Goal: Complete application form: Complete application form

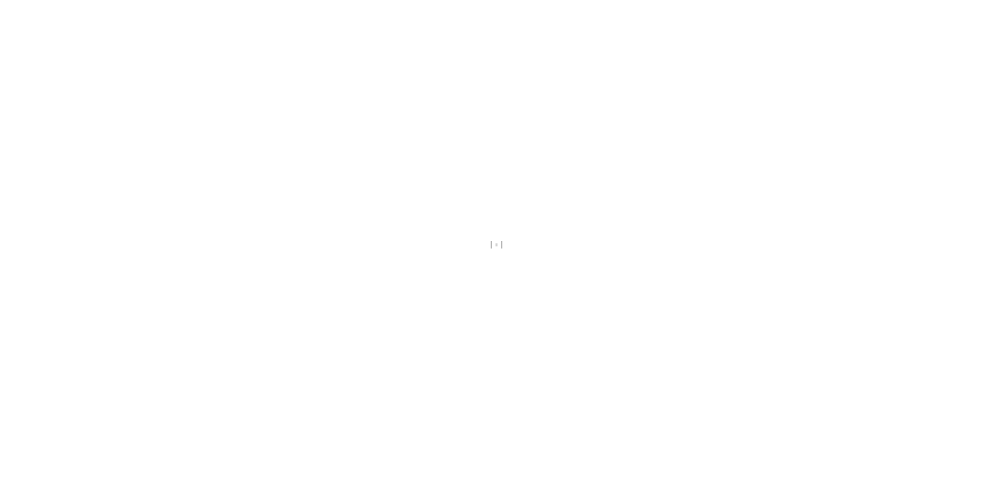
click at [131, 198] on div at bounding box center [496, 244] width 993 height 489
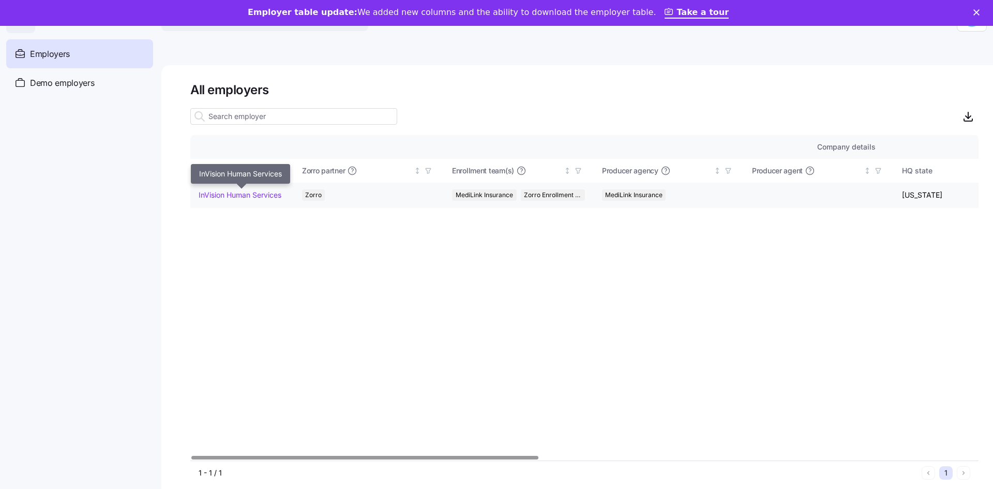
click at [258, 199] on link "InVision Human Services" at bounding box center [240, 195] width 83 height 10
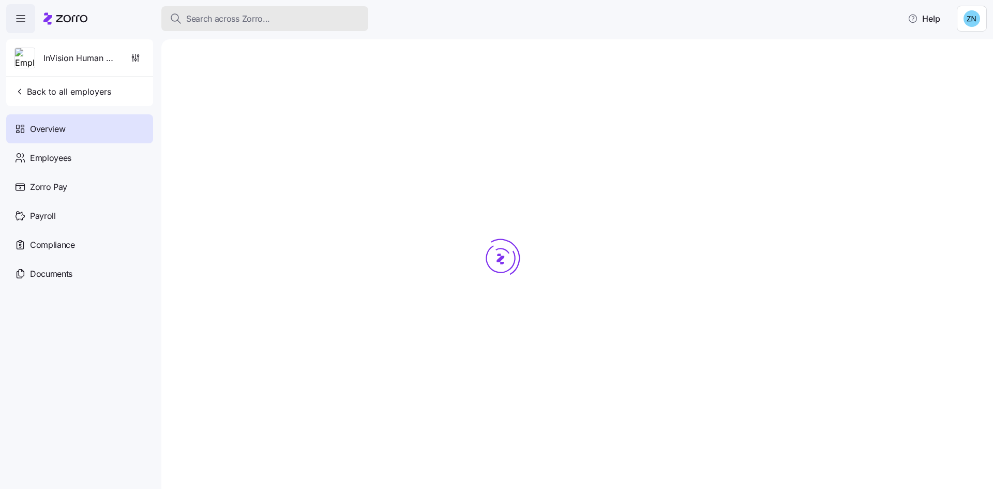
click at [252, 8] on button "Search across Zorro..." at bounding box center [264, 18] width 207 height 25
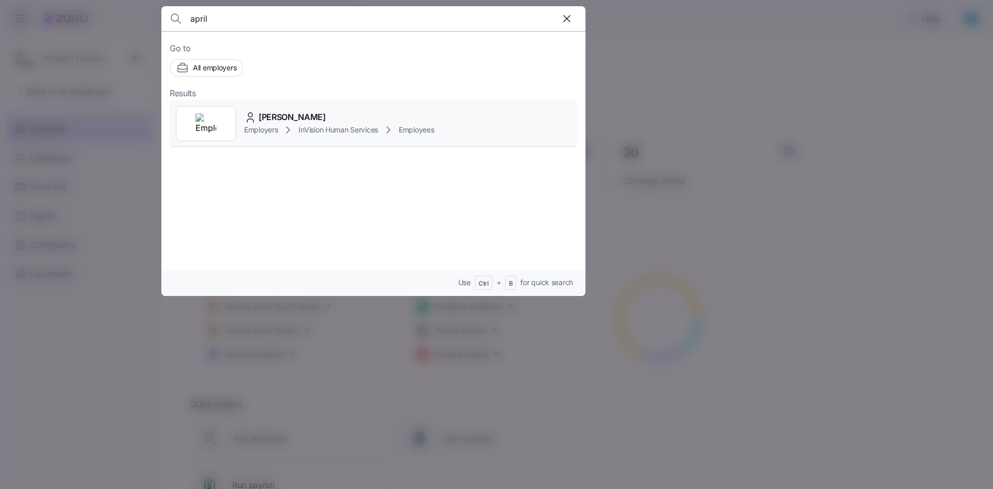
type input "april"
click at [383, 131] on div "Employers InVision Human Services Employees" at bounding box center [339, 130] width 190 height 12
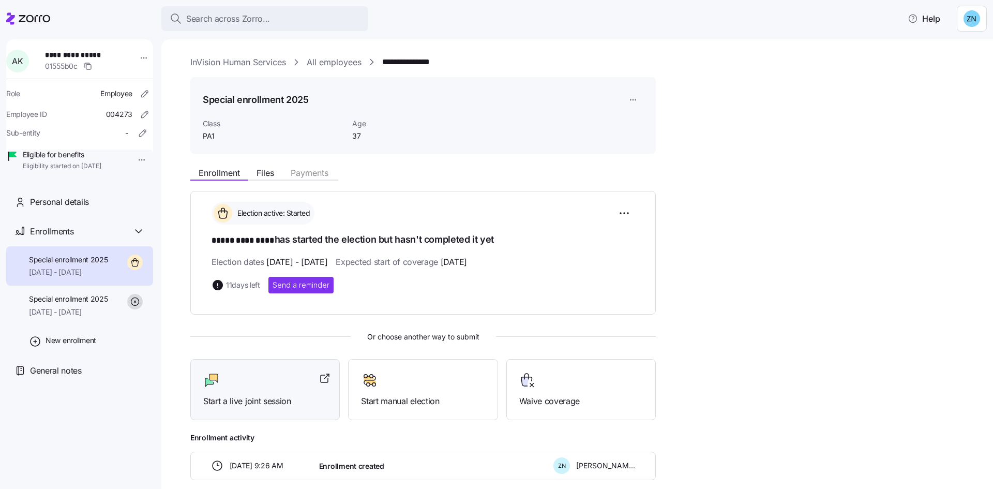
click at [285, 378] on div at bounding box center [265, 380] width 124 height 17
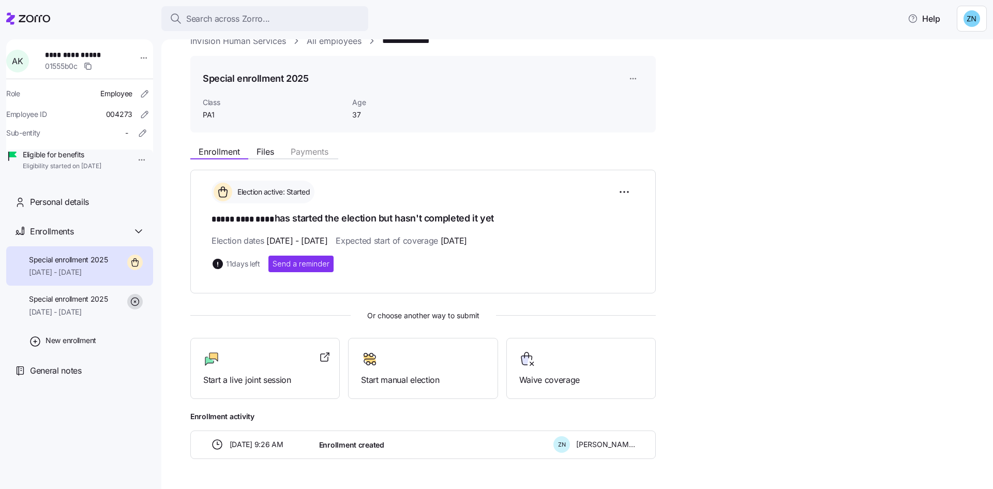
scroll to position [23, 0]
click at [278, 358] on div at bounding box center [265, 357] width 124 height 17
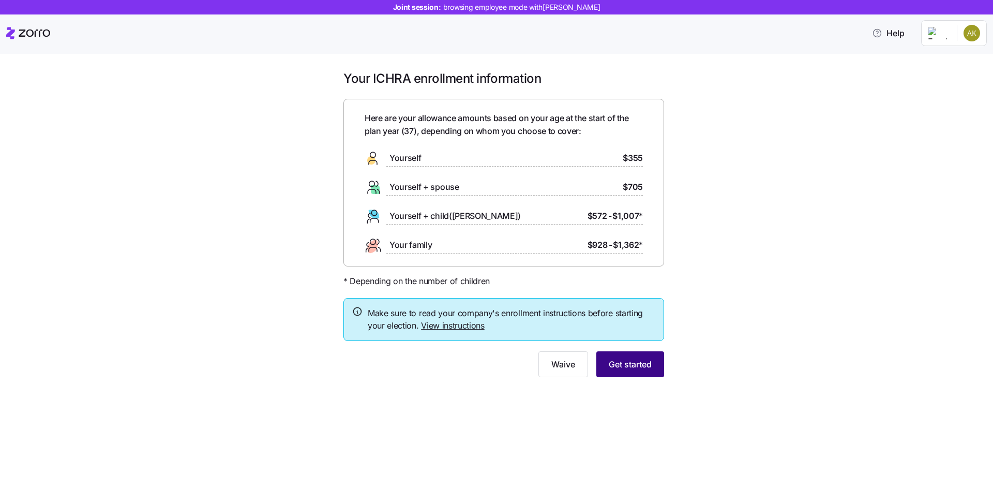
click at [659, 361] on button "Get started" at bounding box center [630, 364] width 68 height 26
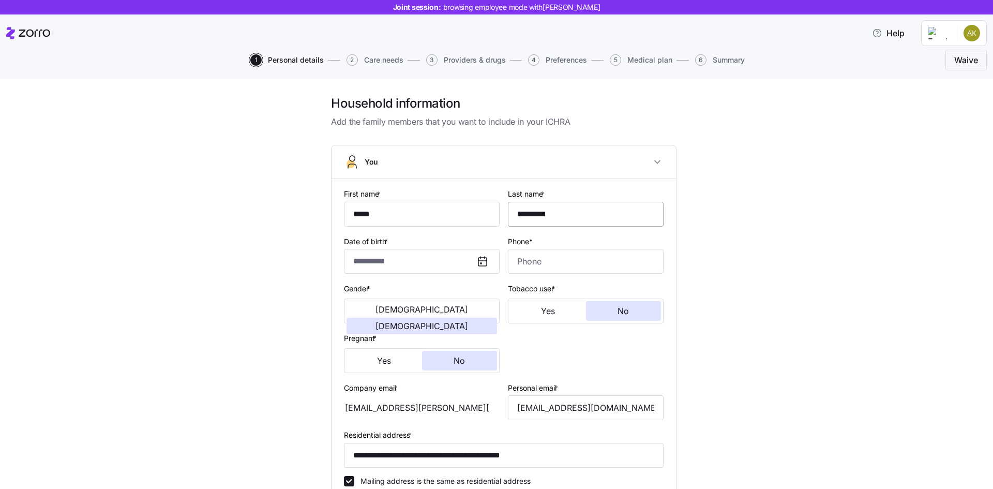
type input "**********"
type input "(814) 221-6431"
type input "US citizen"
type input "Single"
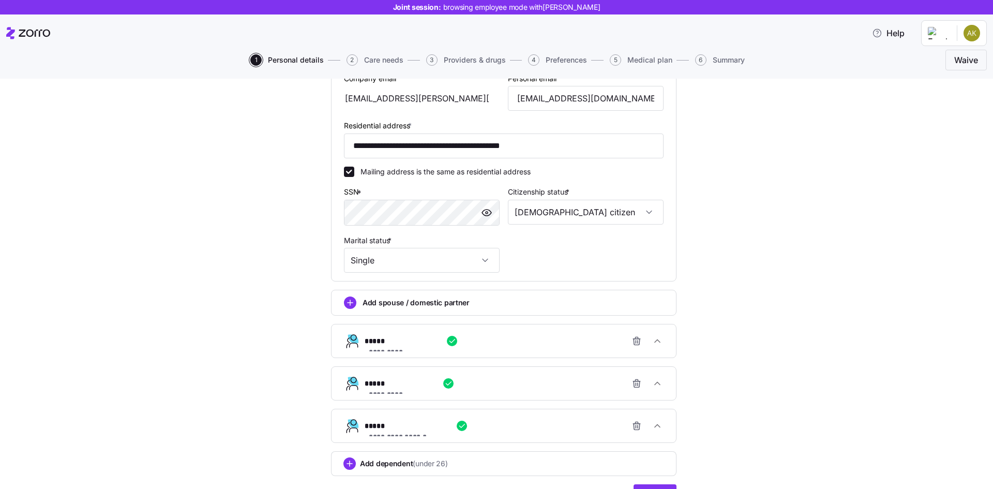
scroll to position [368, 0]
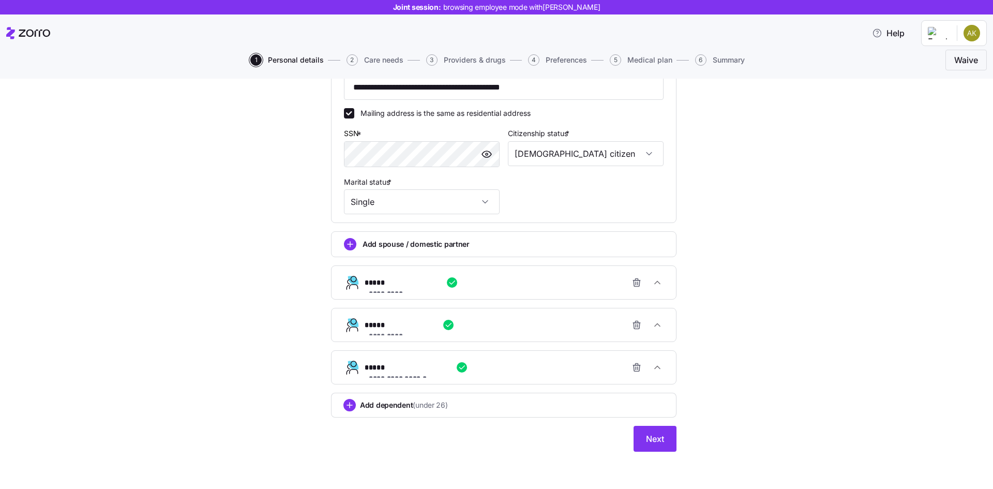
click at [659, 419] on div "**********" at bounding box center [503, 114] width 345 height 675
click at [659, 437] on span "Next" at bounding box center [655, 438] width 18 height 12
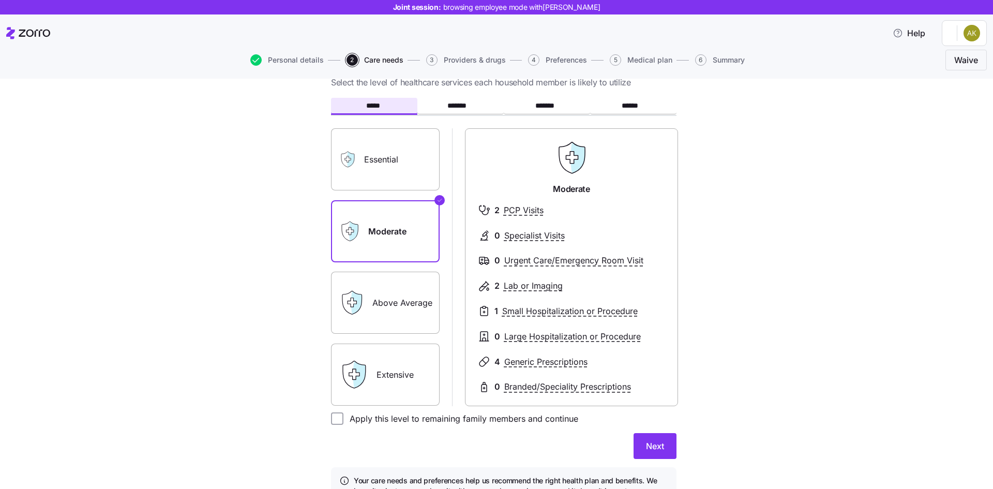
scroll to position [103, 0]
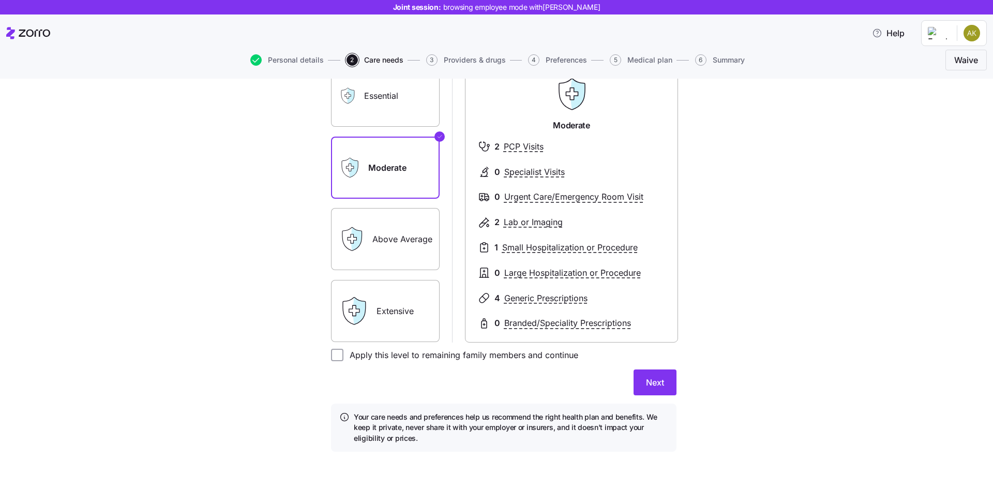
click at [436, 354] on label "Apply this level to remaining family members and continue" at bounding box center [460, 354] width 235 height 12
click at [343, 354] on input "Apply this level to remaining family members and continue" at bounding box center [337, 354] width 12 height 12
checkbox input "true"
click at [659, 388] on span "Next" at bounding box center [655, 382] width 18 height 12
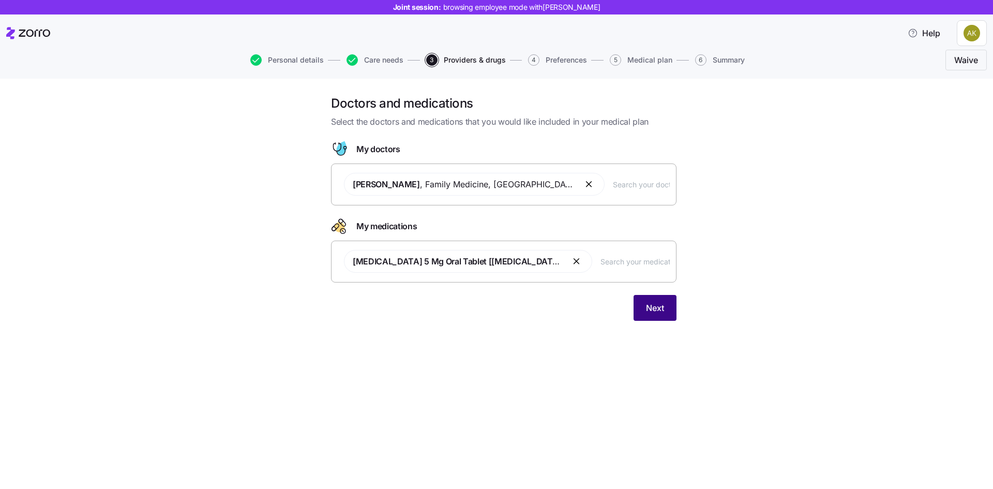
click at [656, 317] on button "Next" at bounding box center [654, 308] width 43 height 26
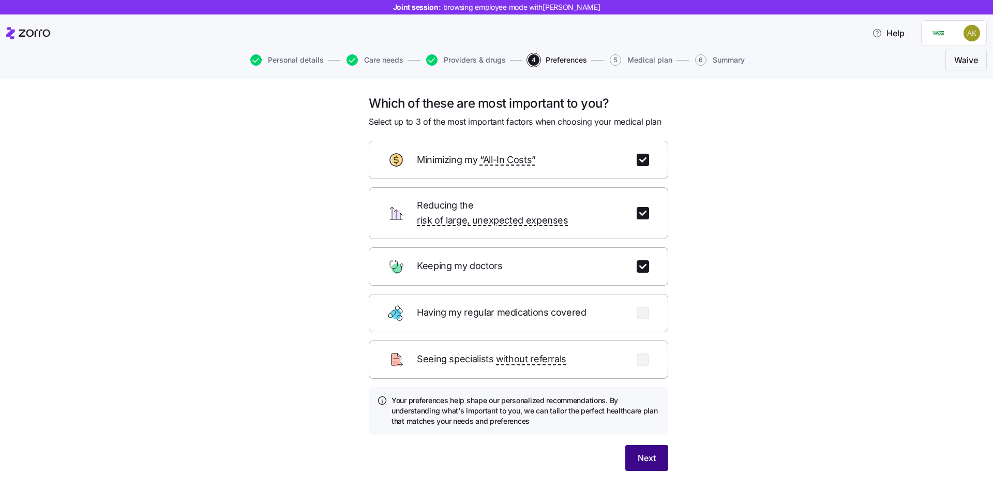
click at [644, 451] on span "Next" at bounding box center [646, 457] width 18 height 12
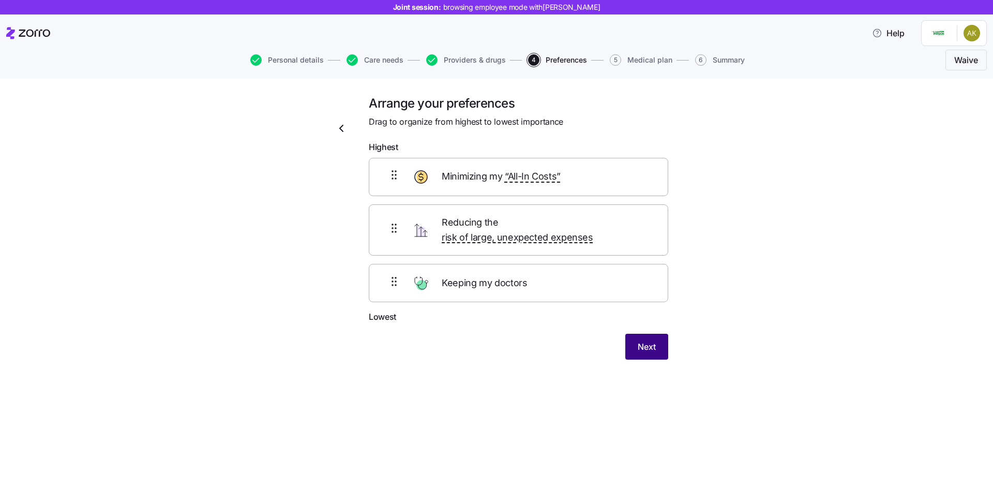
click at [657, 333] on button "Next" at bounding box center [646, 346] width 43 height 26
click at [697, 107] on div "Arrange your preferences Drag to organize from highest to lowest importance Hig…" at bounding box center [503, 239] width 949 height 289
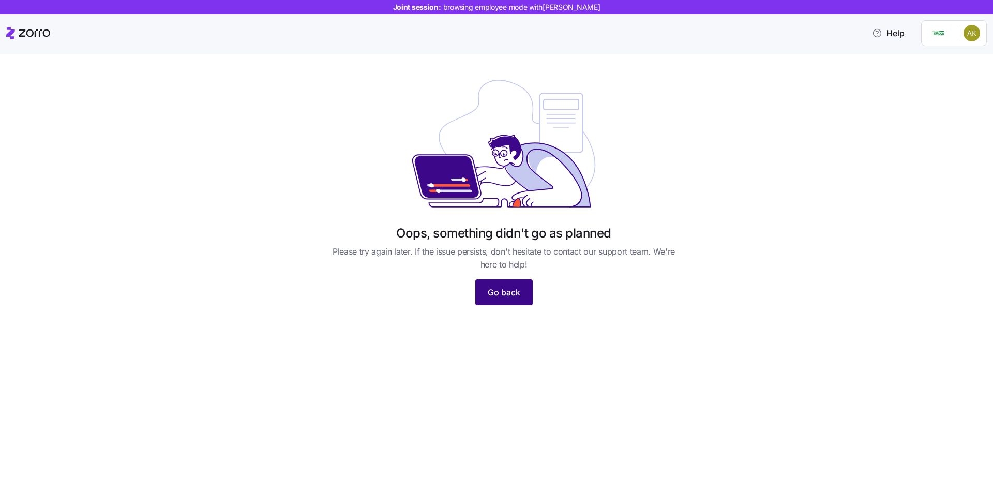
click at [516, 293] on span "Go back" at bounding box center [504, 292] width 33 height 12
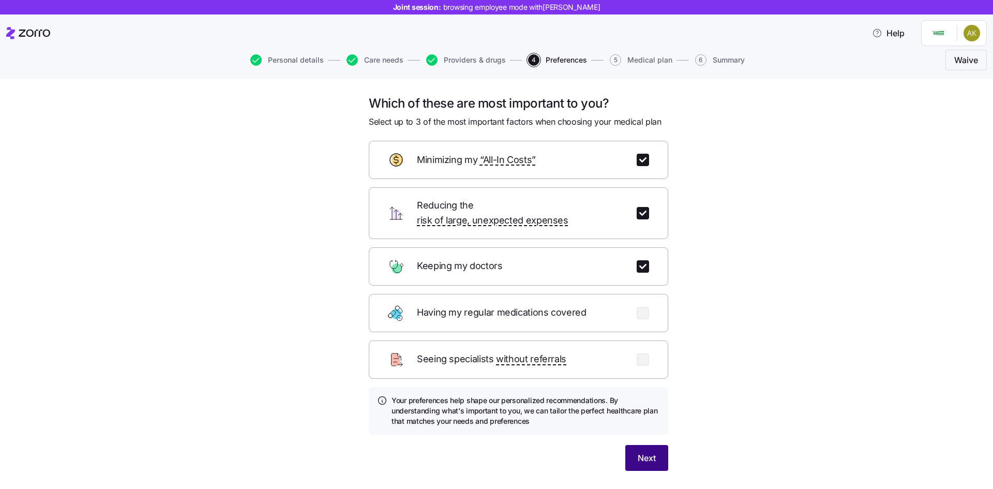
click at [629, 445] on button "Next" at bounding box center [646, 458] width 43 height 26
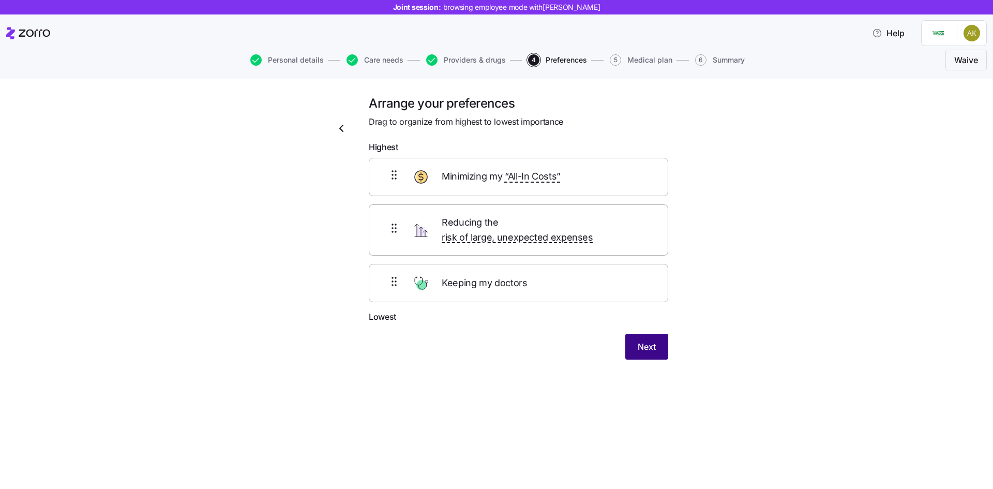
click at [654, 340] on span "Next" at bounding box center [646, 346] width 18 height 12
click at [423, 381] on div "Arrange your preferences Drag to organize from highest to lowest importance Hig…" at bounding box center [496, 284] width 993 height 410
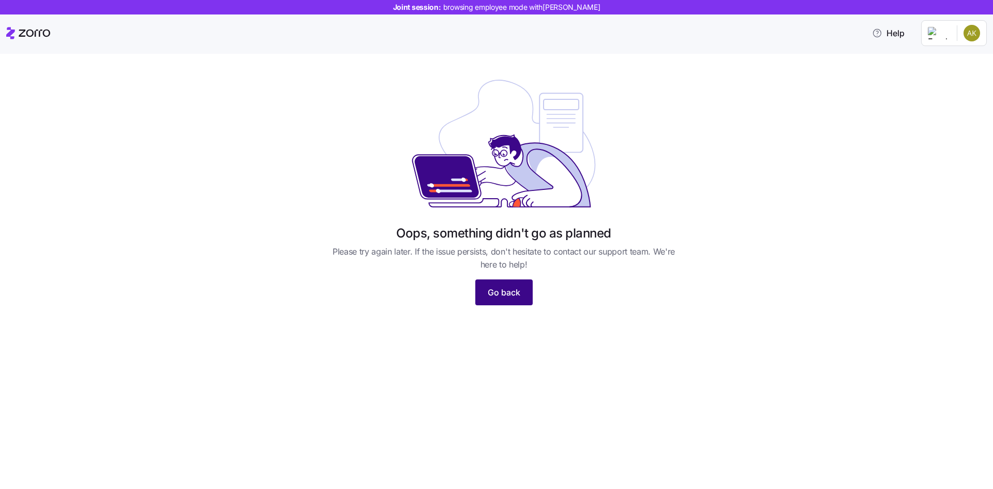
click at [501, 300] on button "Go back" at bounding box center [503, 292] width 57 height 26
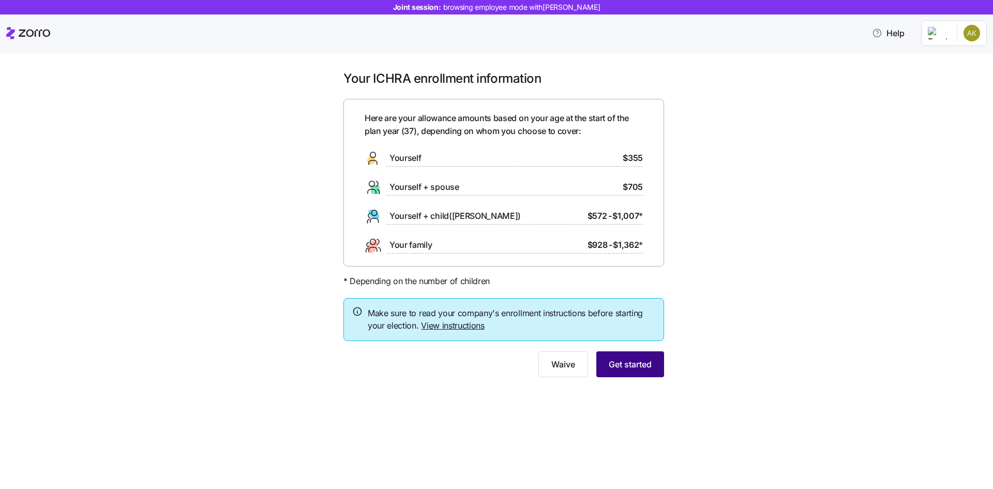
click at [639, 370] on span "Get started" at bounding box center [630, 364] width 43 height 12
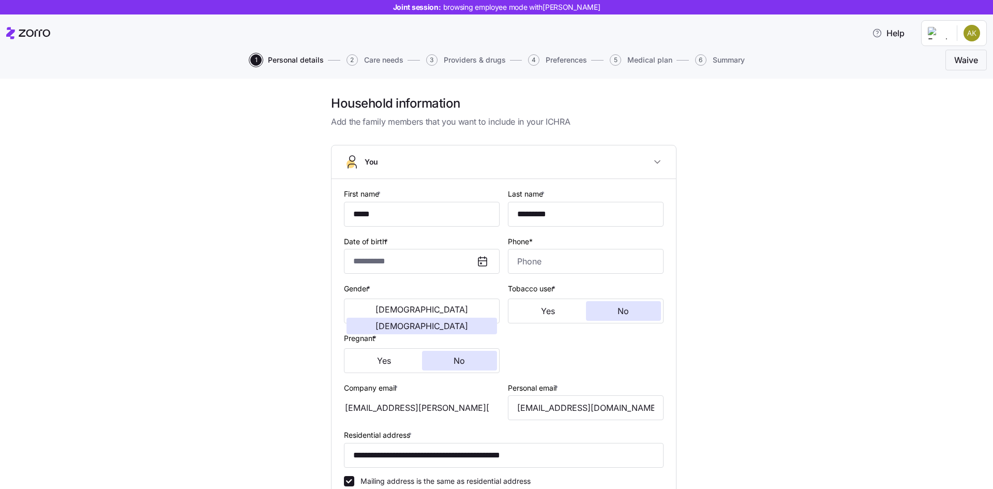
type input "**********"
type input "(814) 221-6431"
type input "US citizen"
type input "Single"
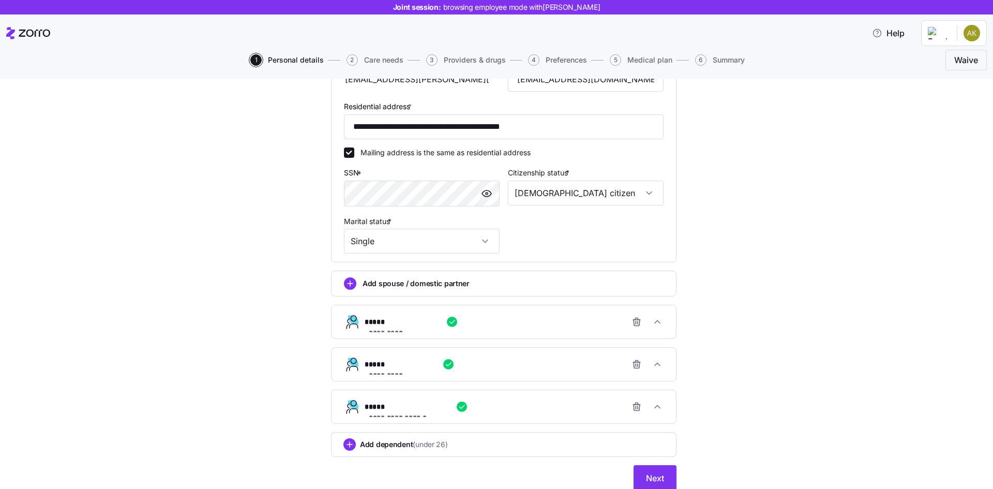
scroll to position [368, 0]
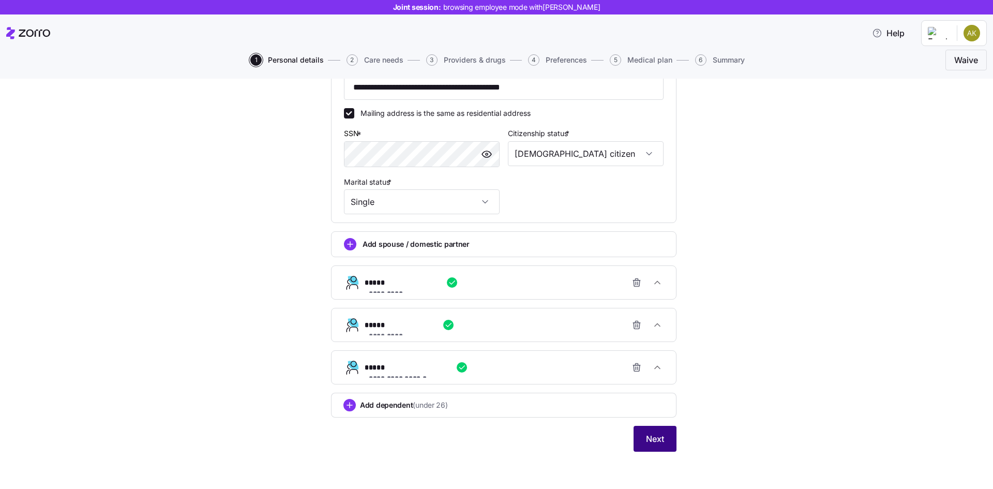
click at [652, 437] on span "Next" at bounding box center [655, 438] width 18 height 12
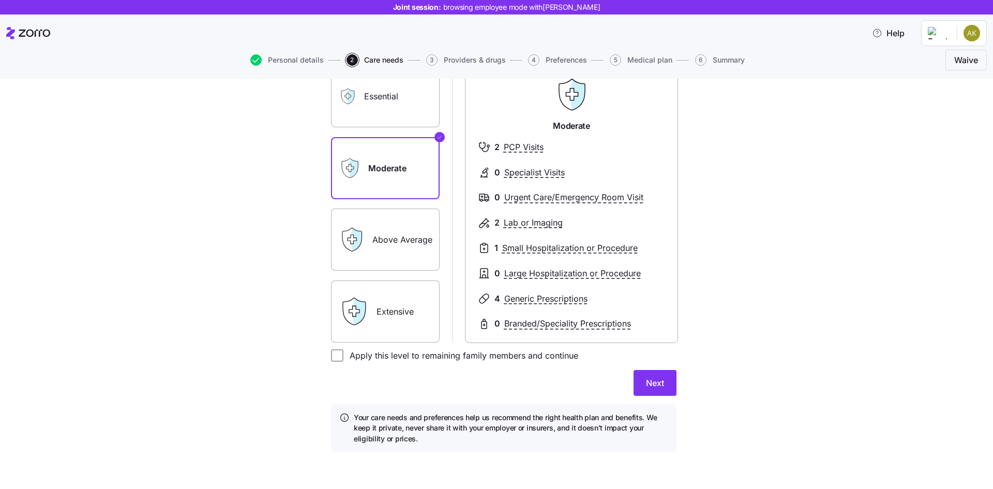
scroll to position [103, 0]
click at [543, 355] on label "Apply this level to remaining family members and continue" at bounding box center [460, 354] width 235 height 12
click at [343, 355] on input "Apply this level to remaining family members and continue" at bounding box center [337, 354] width 12 height 12
checkbox input "true"
click at [677, 385] on div "Expected level of care Select the level of healthcare services each household m…" at bounding box center [504, 228] width 362 height 472
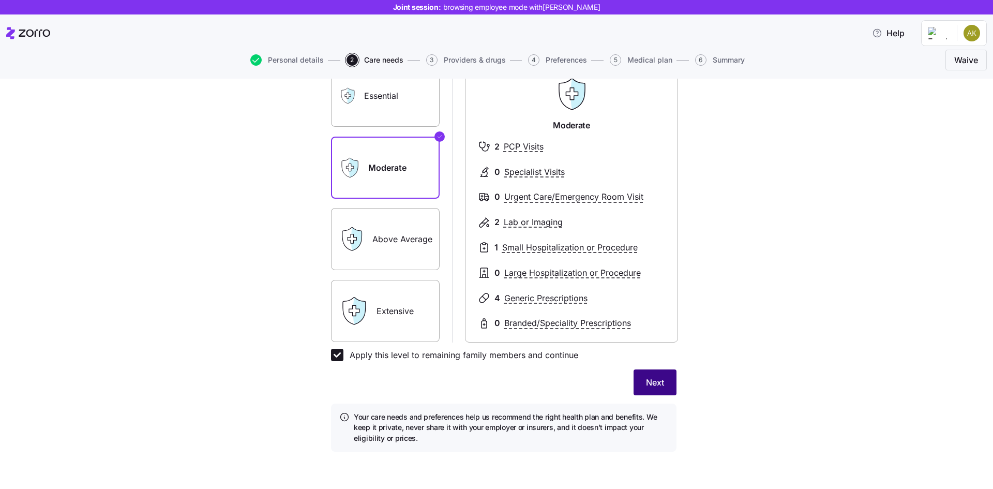
click at [665, 386] on button "Next" at bounding box center [654, 382] width 43 height 26
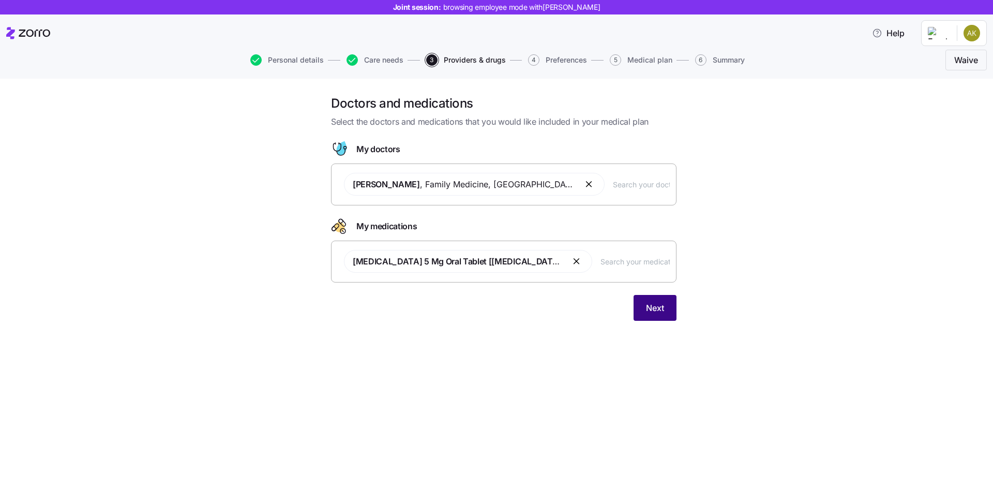
click at [637, 304] on button "Next" at bounding box center [654, 308] width 43 height 26
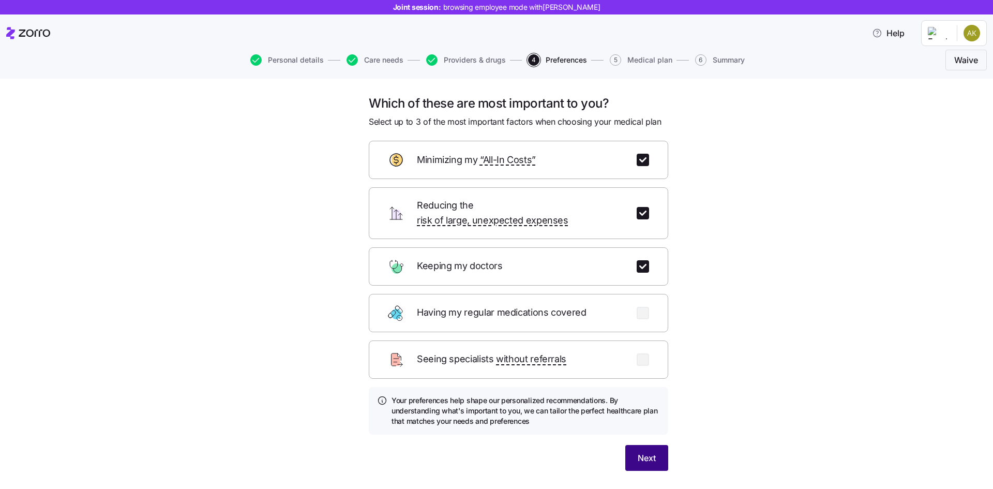
click at [650, 445] on button "Next" at bounding box center [646, 458] width 43 height 26
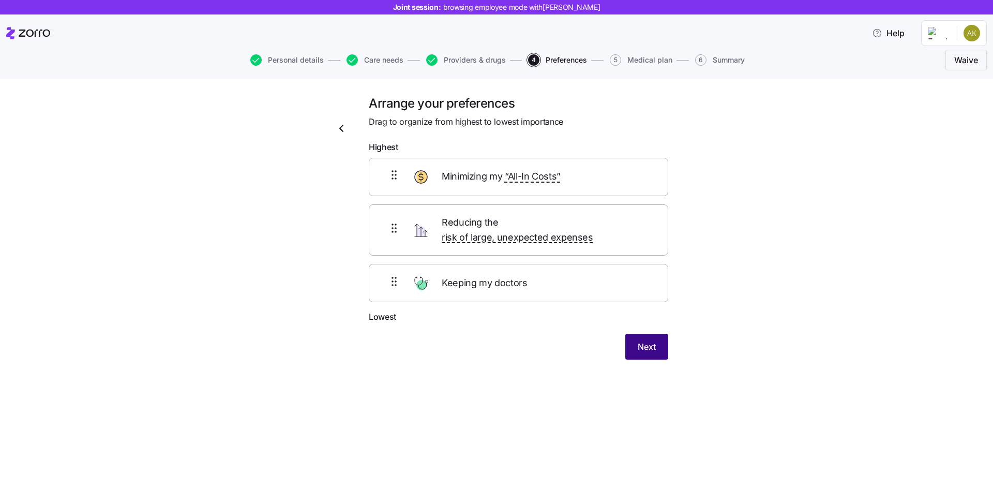
click at [646, 333] on button "Next" at bounding box center [646, 346] width 43 height 26
